Goal: Navigation & Orientation: Find specific page/section

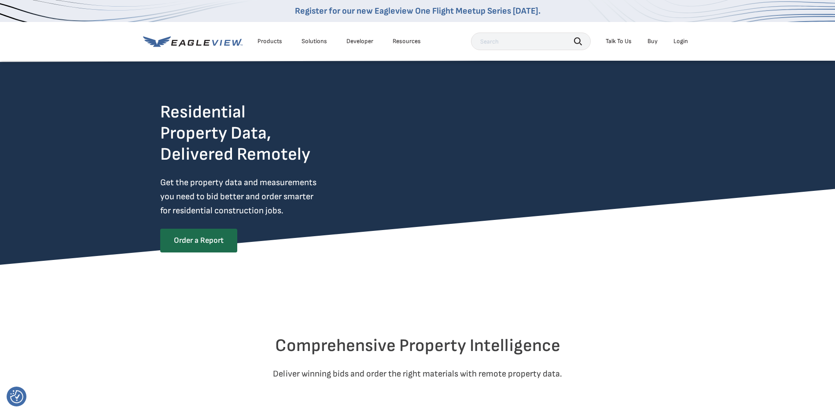
click at [681, 39] on div "Login" at bounding box center [680, 41] width 15 height 8
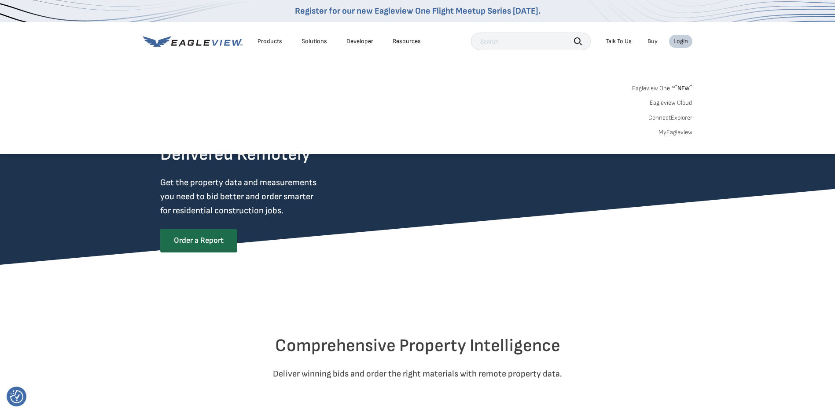
click at [658, 84] on link "Eagleview One™ * NEW *" at bounding box center [662, 87] width 60 height 10
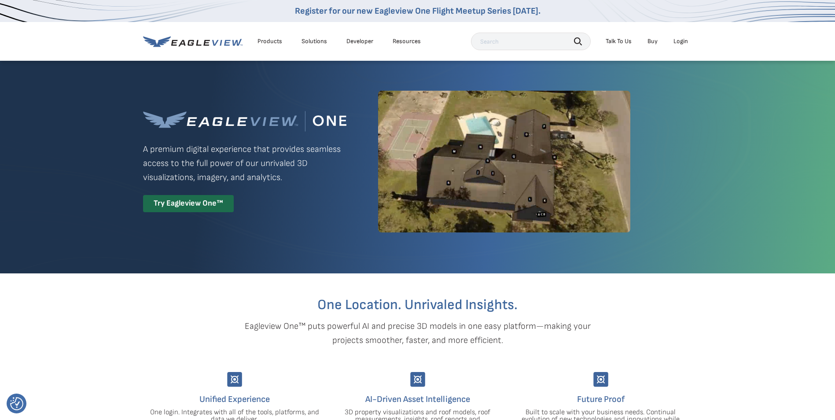
scroll to position [176, 0]
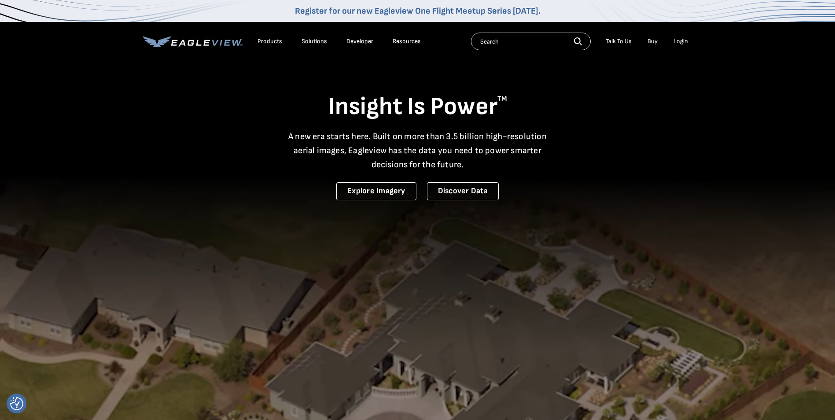
click at [675, 41] on div "Login" at bounding box center [680, 41] width 15 height 8
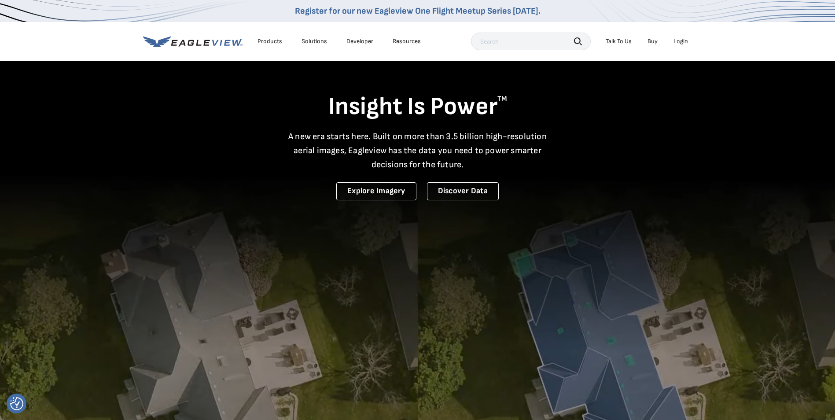
click at [676, 38] on div "Login" at bounding box center [680, 41] width 15 height 8
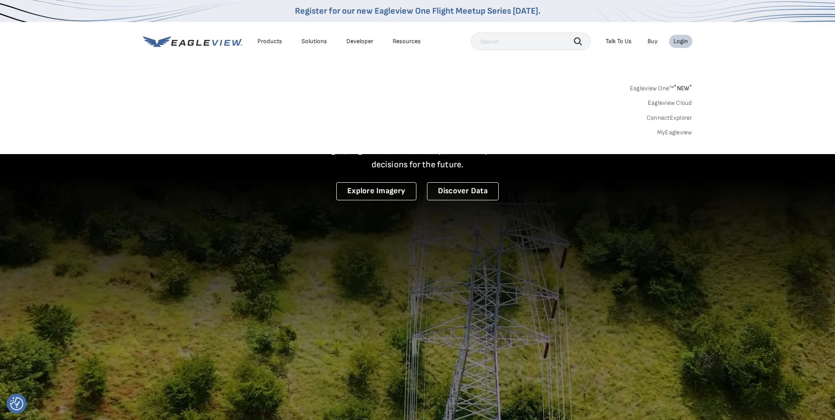
click at [654, 86] on link "Eagleview One™ * NEW *" at bounding box center [661, 87] width 62 height 10
